Goal: Information Seeking & Learning: Learn about a topic

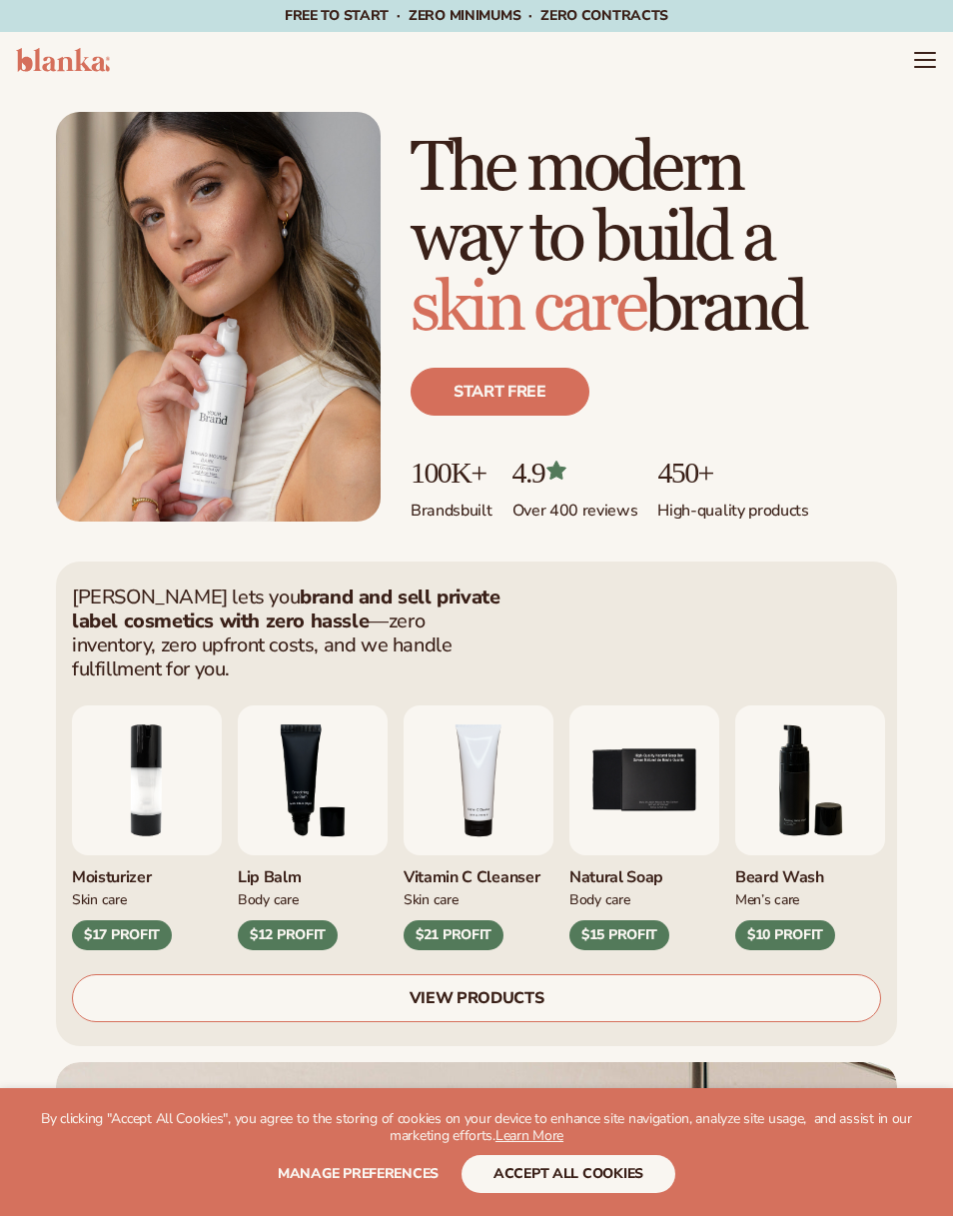
click at [927, 53] on icon "Menu" at bounding box center [925, 53] width 20 height 0
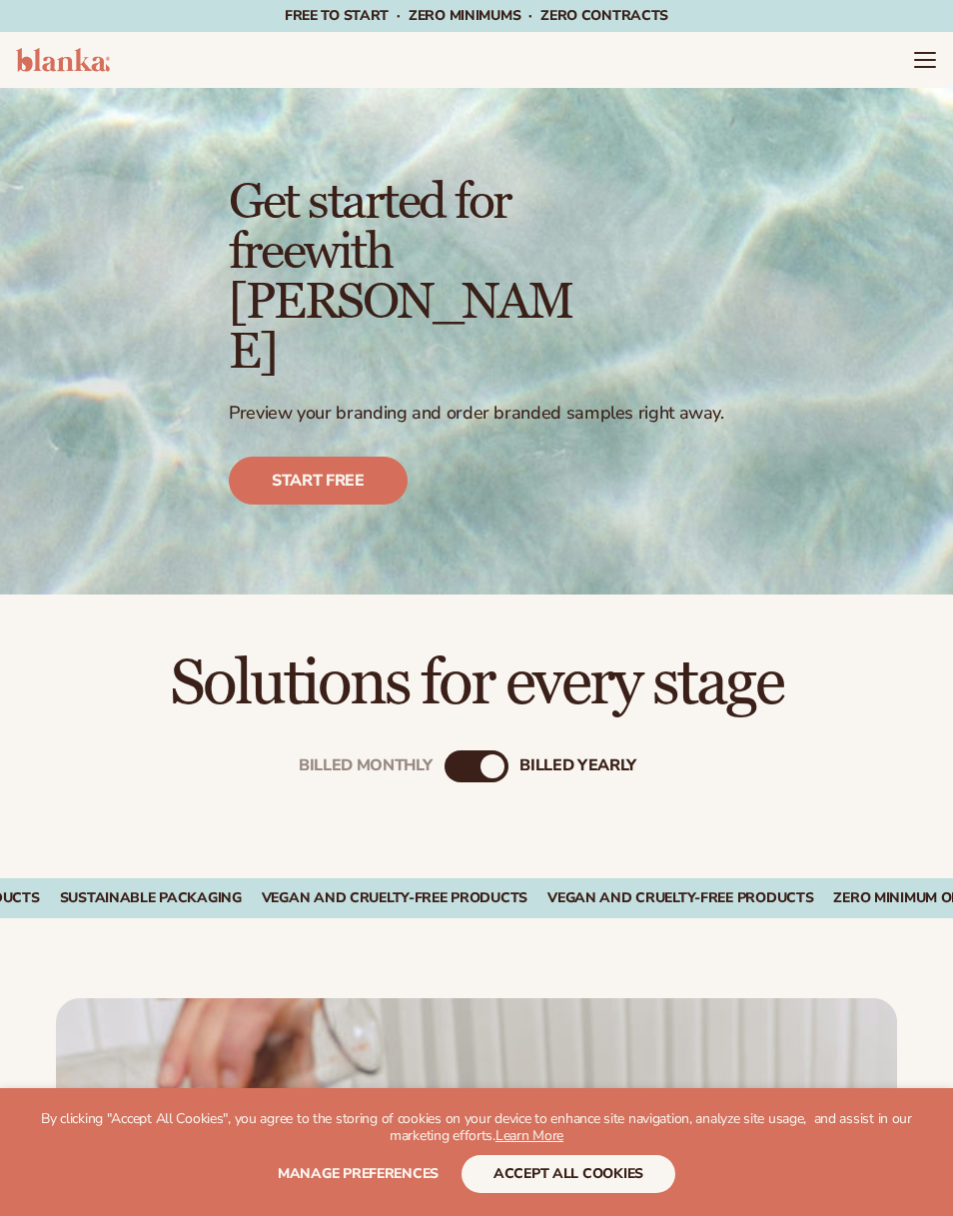
click at [914, 54] on icon "Menu" at bounding box center [925, 60] width 24 height 24
click at [489, 719] on div "Billed Monthly billed Yearly" at bounding box center [476, 799] width 953 height 160
click at [493, 754] on div "billed Yearly" at bounding box center [493, 766] width 24 height 24
click at [483, 719] on div "Billed Monthly billed Yearly" at bounding box center [476, 799] width 953 height 160
click at [484, 754] on div "billed Yearly" at bounding box center [493, 766] width 24 height 24
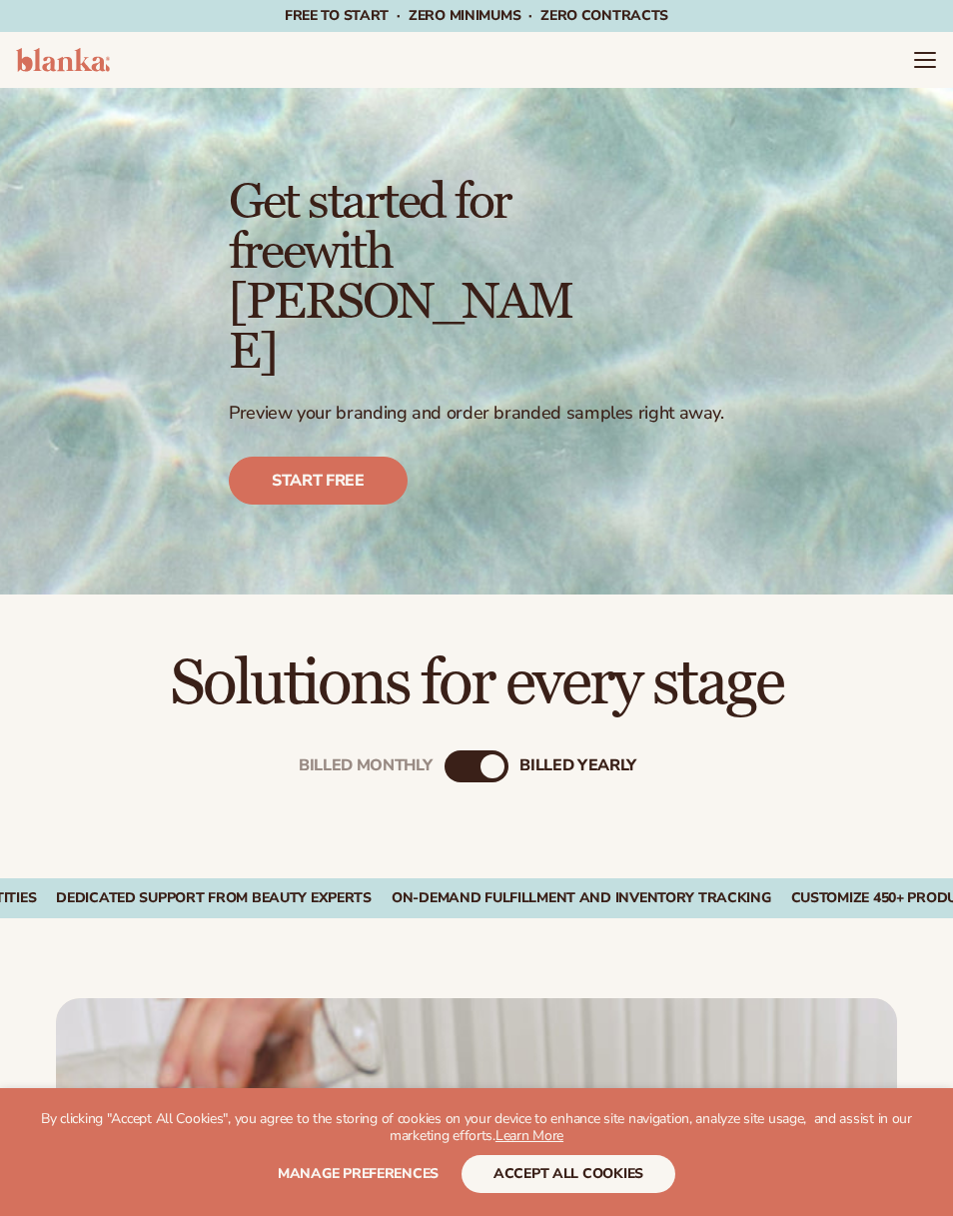
click at [481, 750] on div "Billed Monthly billed Yearly" at bounding box center [477, 766] width 64 height 32
